Goal: Transaction & Acquisition: Purchase product/service

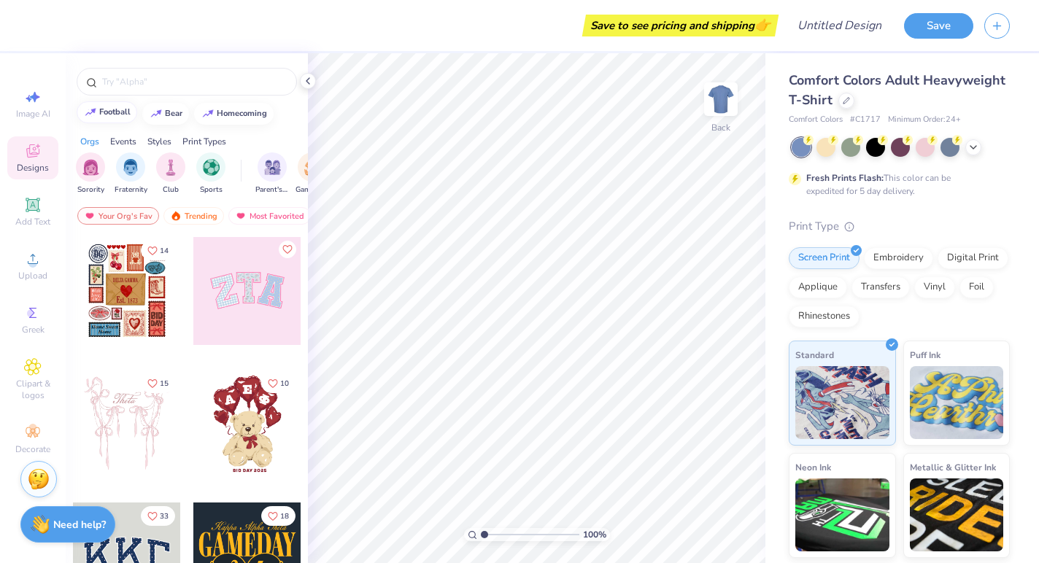
click at [127, 117] on button "football" at bounding box center [107, 112] width 61 height 22
type input "football"
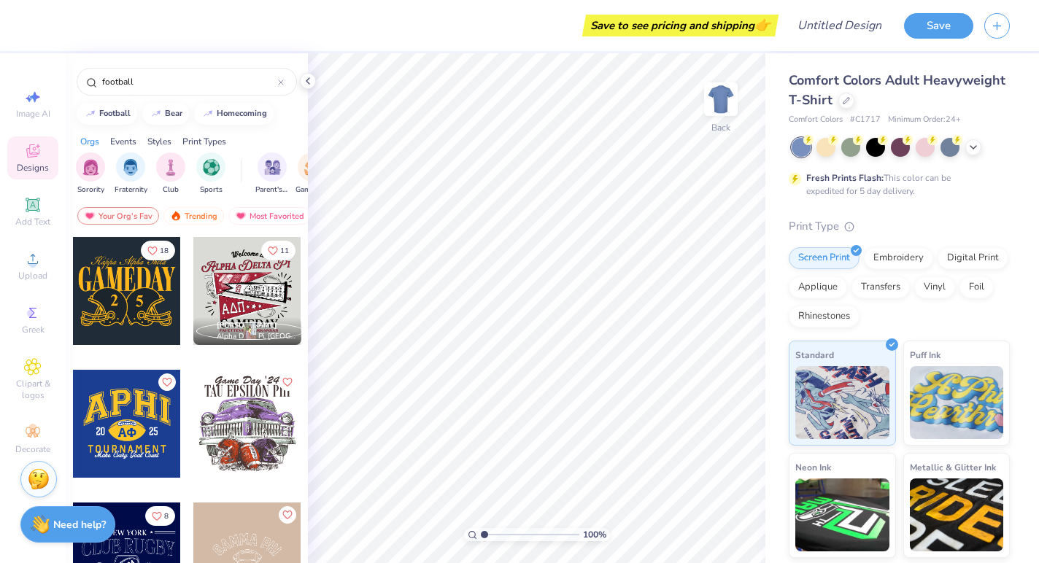
click at [158, 139] on div "Styles" at bounding box center [159, 141] width 24 height 13
click at [177, 175] on div "filter for Varsity" at bounding box center [170, 165] width 29 height 29
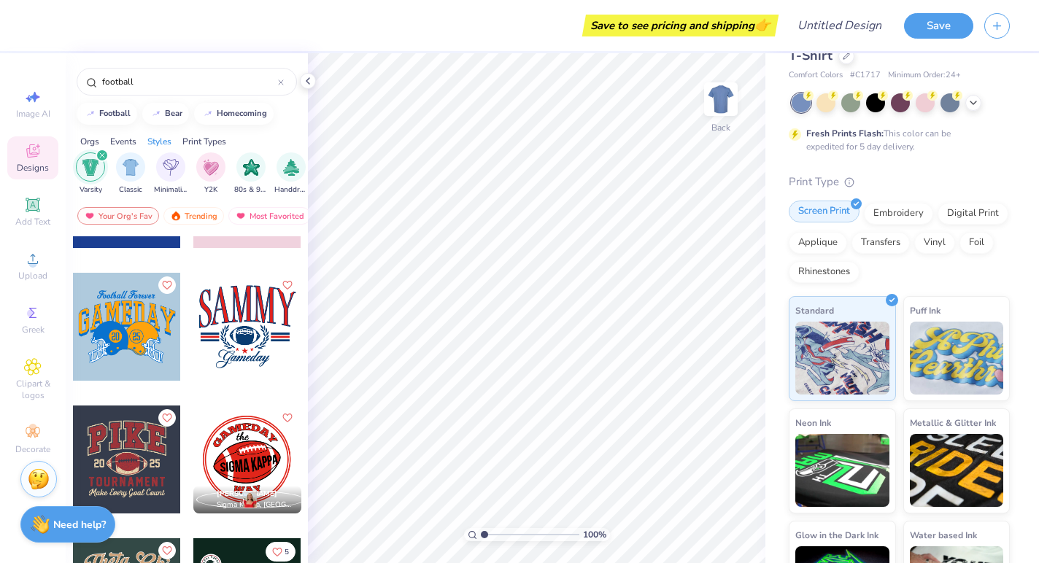
scroll to position [0, 0]
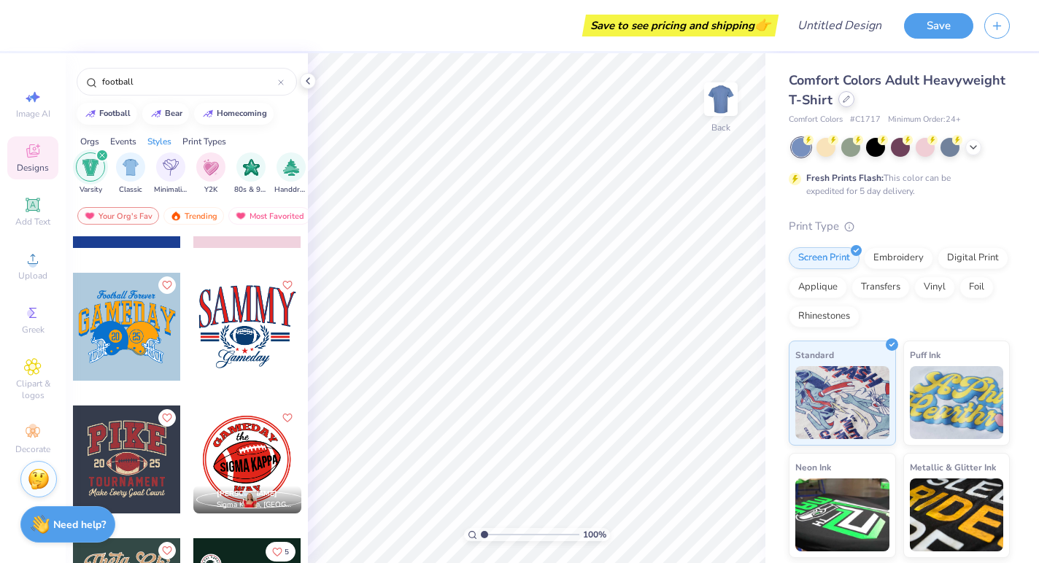
click at [851, 96] on div at bounding box center [846, 99] width 16 height 16
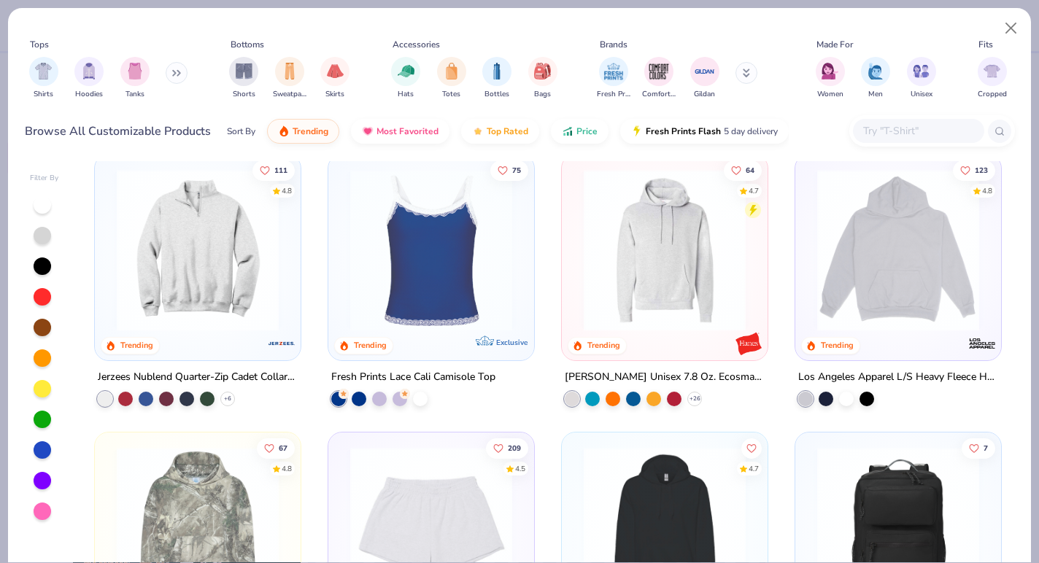
scroll to position [2238, 0]
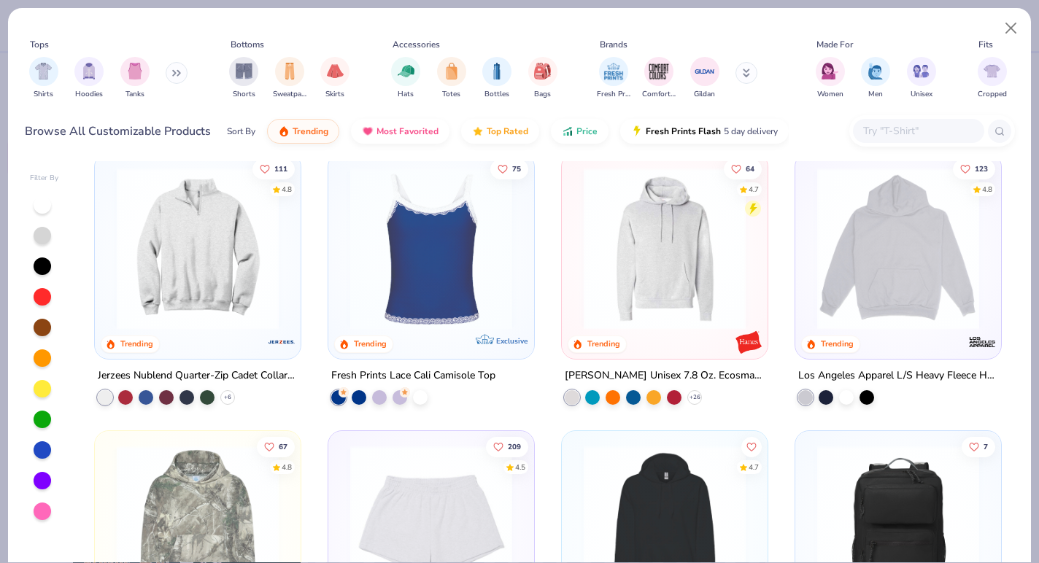
click at [174, 74] on icon at bounding box center [176, 72] width 9 height 7
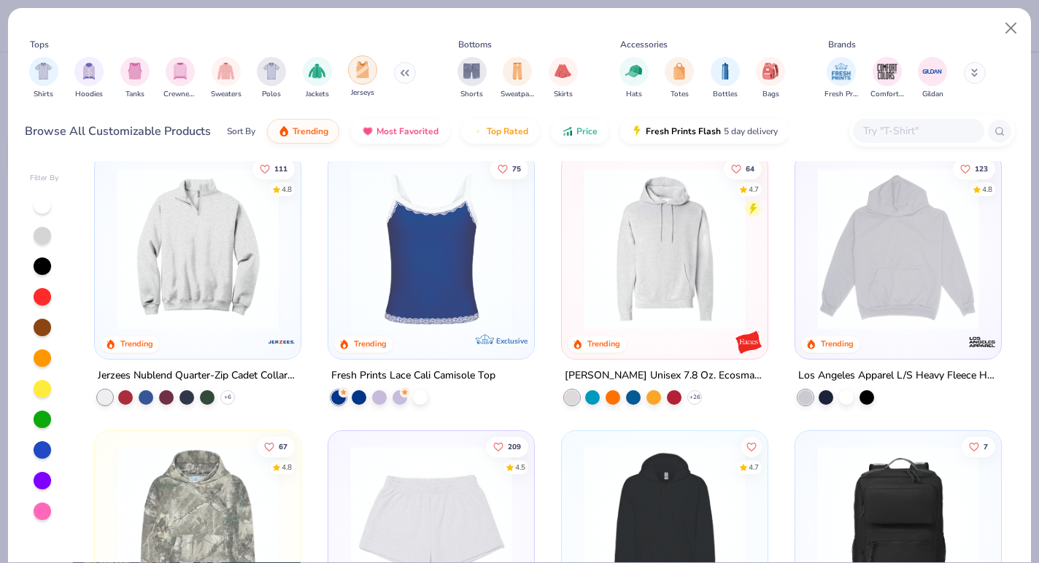
click at [351, 69] on div "filter for Jerseys" at bounding box center [362, 69] width 29 height 29
